Goal: Information Seeking & Learning: Learn about a topic

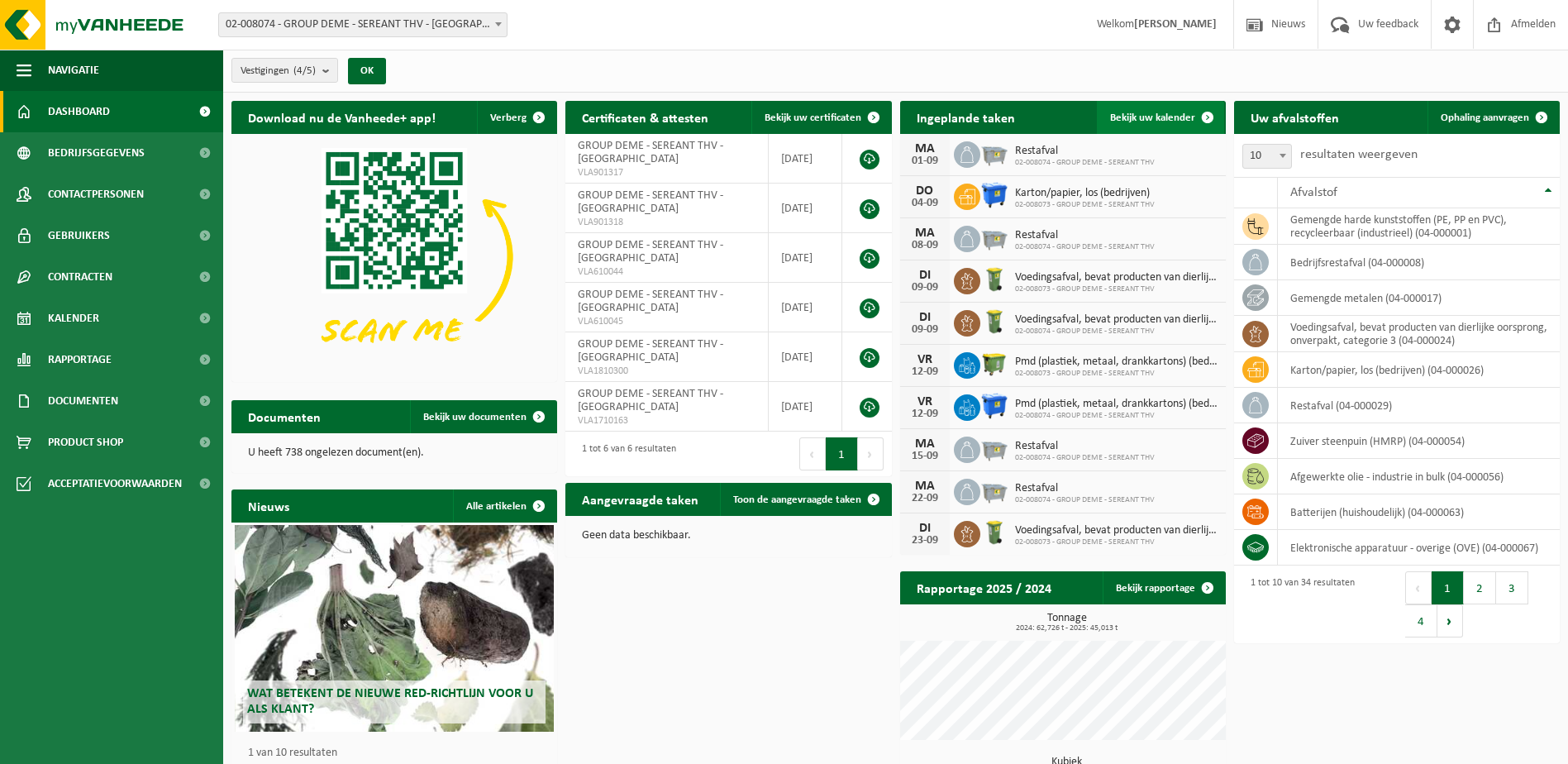
click at [1161, 119] on span "Bekijk uw kalender" at bounding box center [1152, 118] width 85 height 10
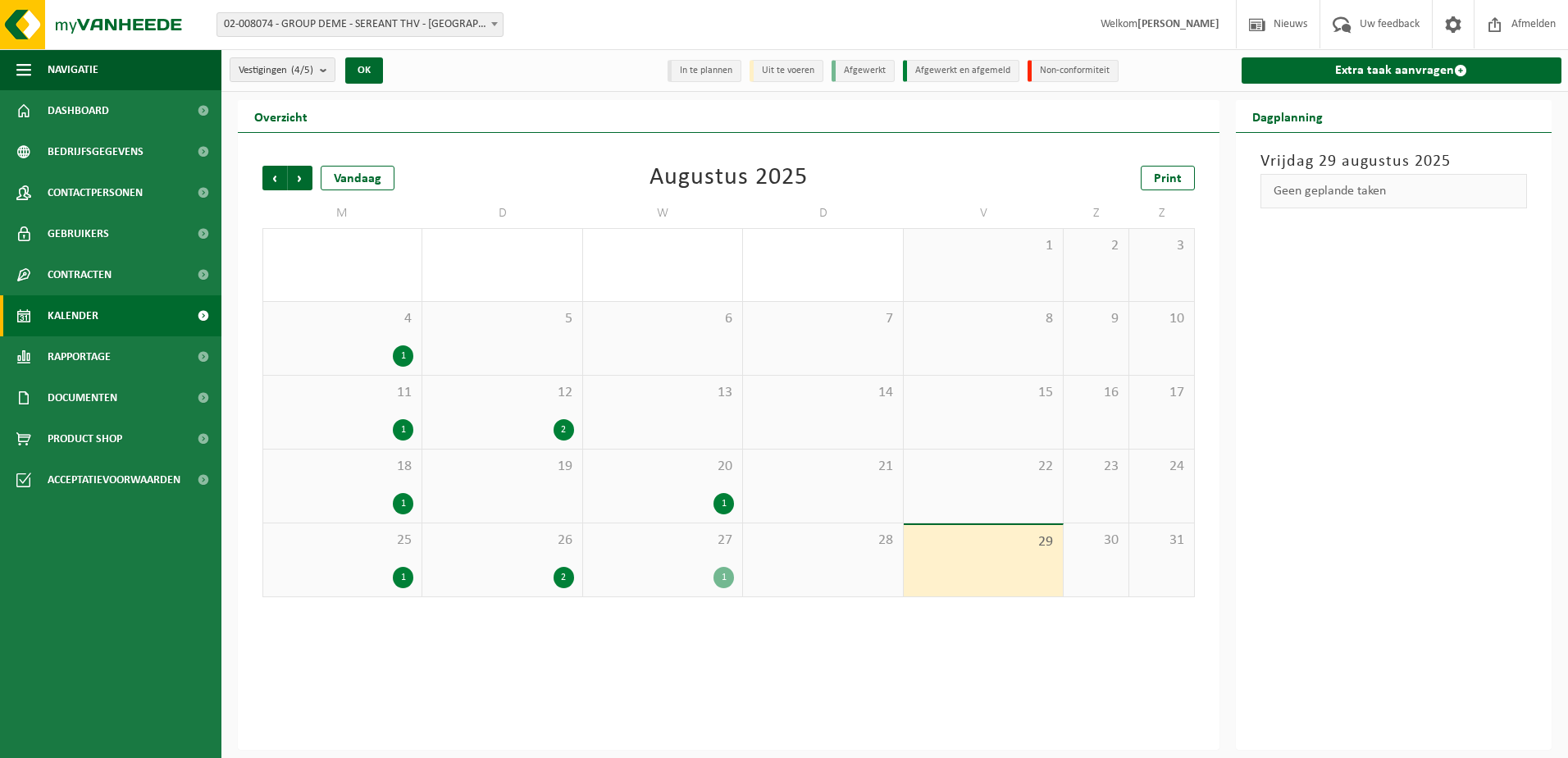
click at [676, 704] on div "Vorige Volgende Vandaag Augustus 2025 Print M D W D V Z Z 28 29 30 31 1 2 3 4 1…" at bounding box center [728, 441] width 982 height 617
click at [408, 353] on div "1" at bounding box center [403, 356] width 21 height 22
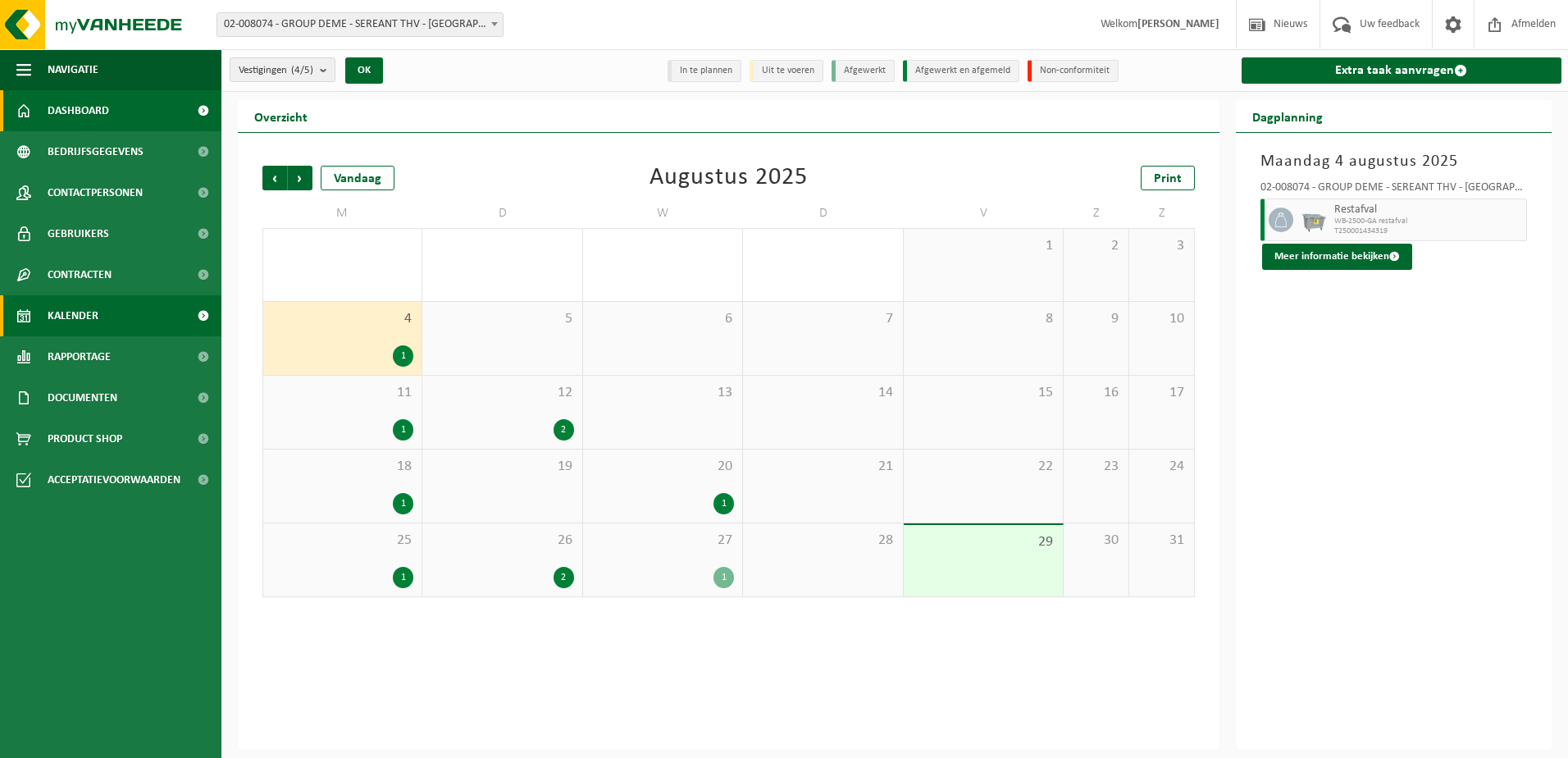
click at [73, 106] on span "Dashboard" at bounding box center [78, 110] width 62 height 41
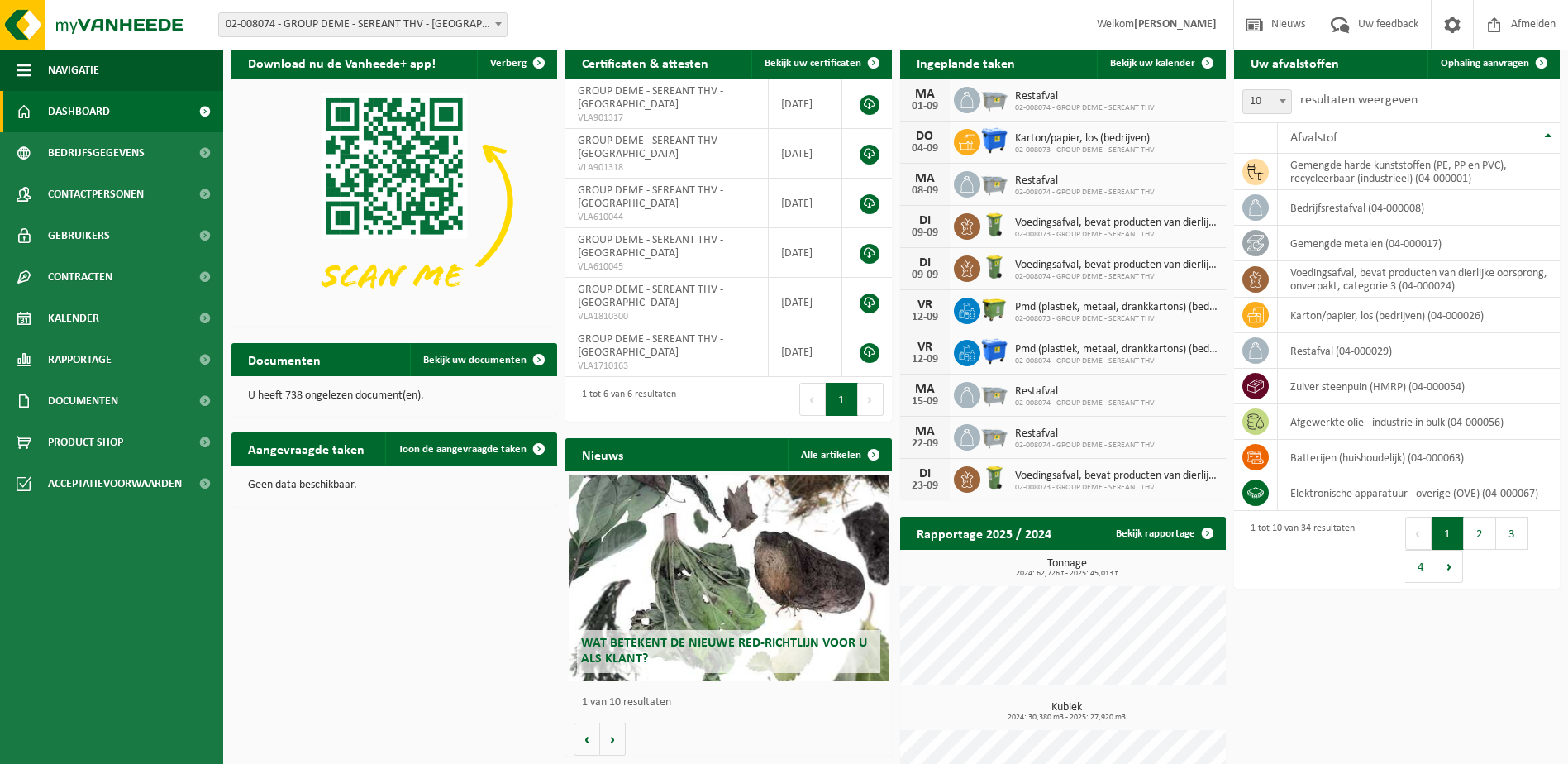
scroll to position [135, 0]
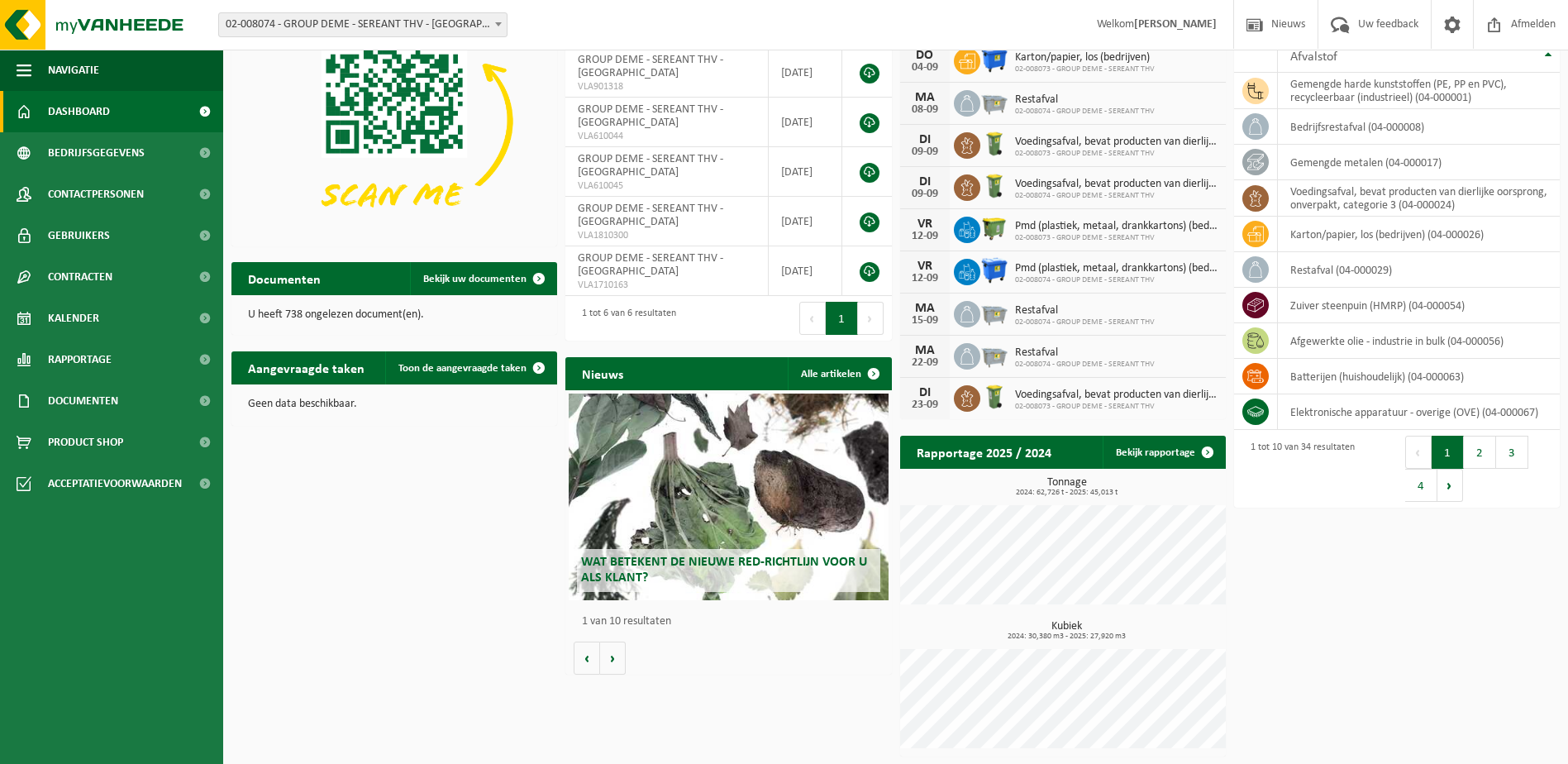
click at [693, 559] on span "Wat betekent de nieuwe RED-richtlijn voor u als klant?" at bounding box center [724, 570] width 286 height 29
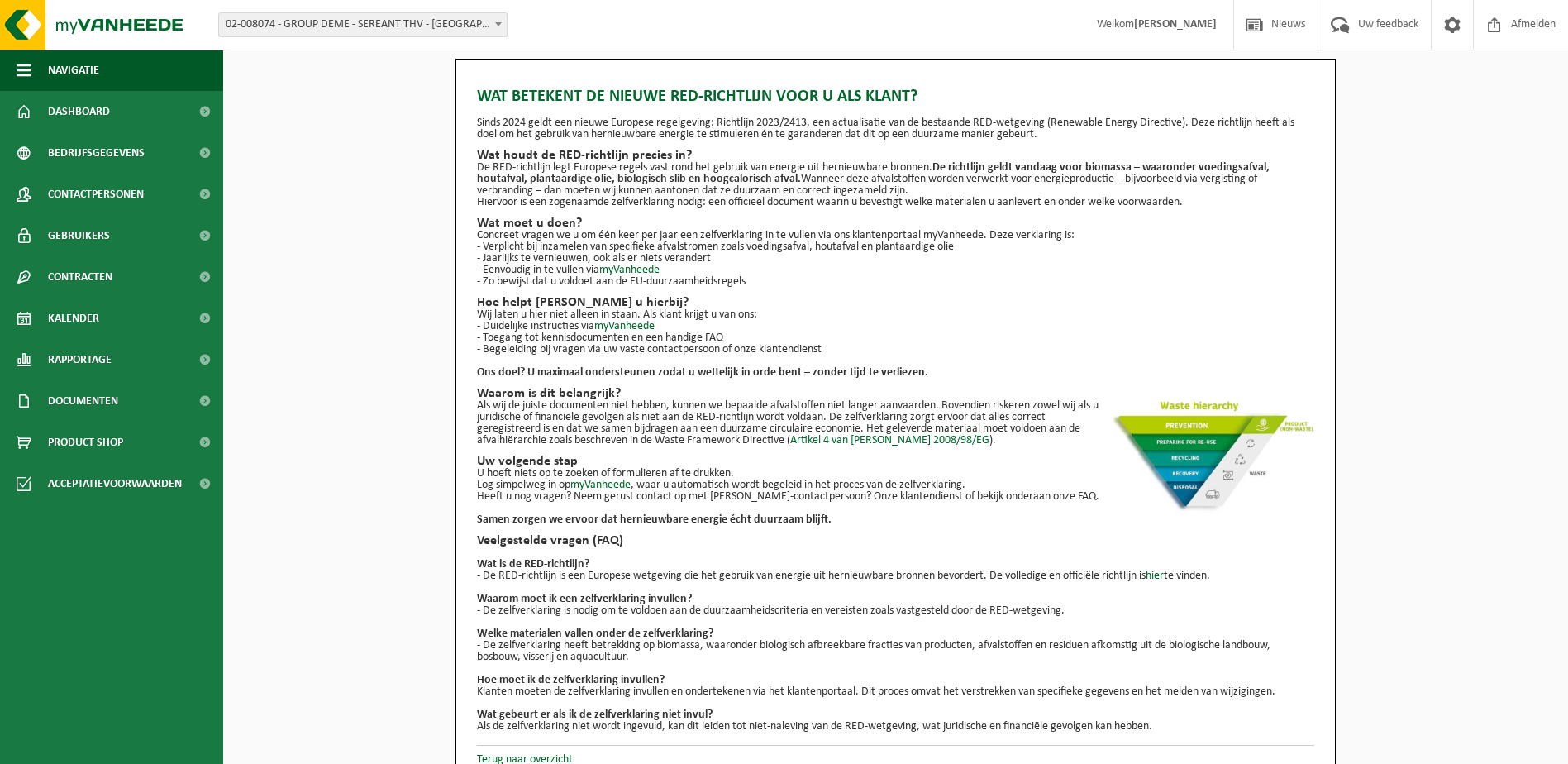
click at [399, 212] on div "Wat betekent de nieuwe RED-richtlijn voor u als klant? Sinds 2024 geldt een nie…" at bounding box center [895, 420] width 1345 height 725
click at [989, 289] on div "Wat betekent de nieuwe RED-richtlijn voor u als klant? Sinds 2024 geldt een nie…" at bounding box center [896, 404] width 837 height 656
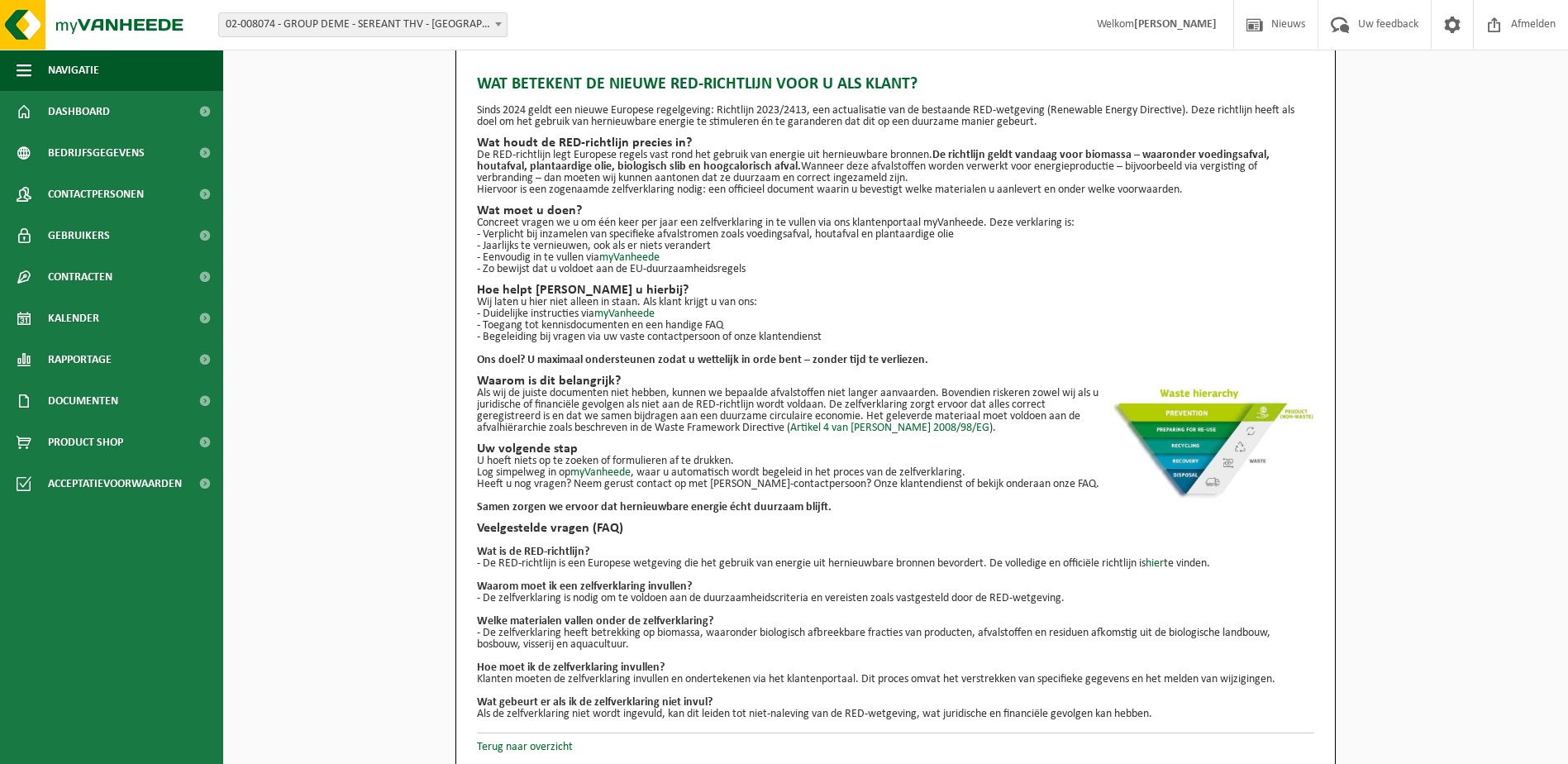
scroll to position [19, 0]
